Goal: Task Accomplishment & Management: Manage account settings

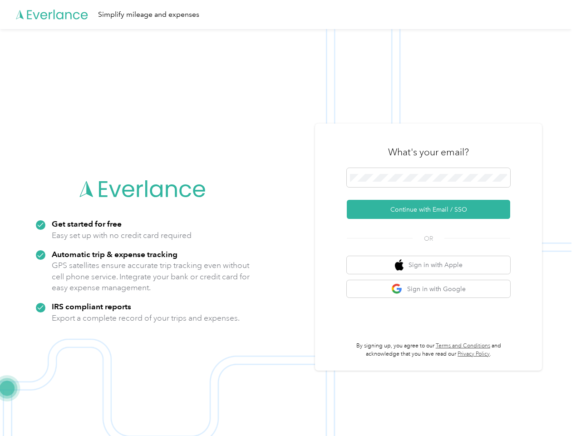
click at [288, 218] on img at bounding box center [285, 247] width 571 height 436
click at [288, 15] on div "Simplify mileage and expenses" at bounding box center [285, 14] width 571 height 29
click at [432, 209] on button "Continue with Email / SSO" at bounding box center [428, 209] width 163 height 19
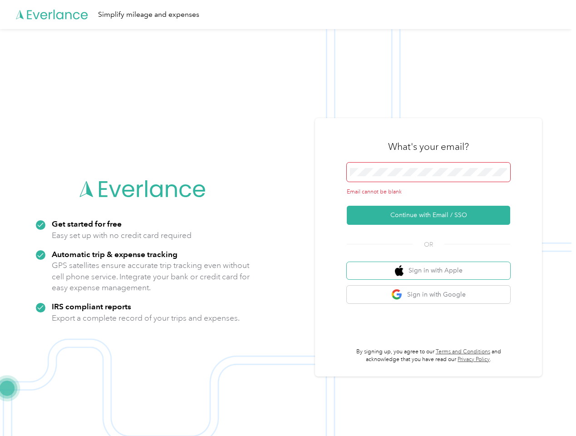
click at [432, 265] on button "Sign in with Apple" at bounding box center [428, 271] width 163 height 18
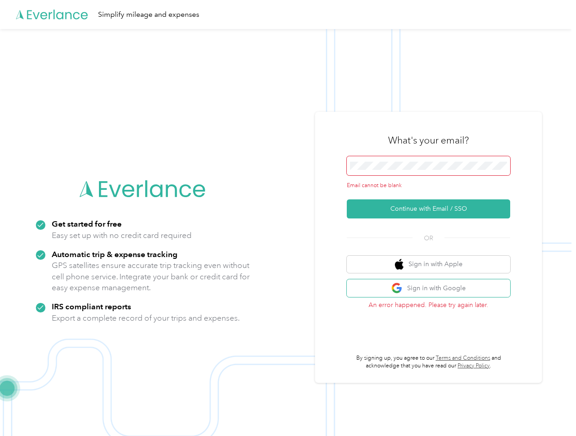
click at [432, 289] on button "Sign in with Google" at bounding box center [428, 288] width 163 height 18
